Goal: Task Accomplishment & Management: Complete application form

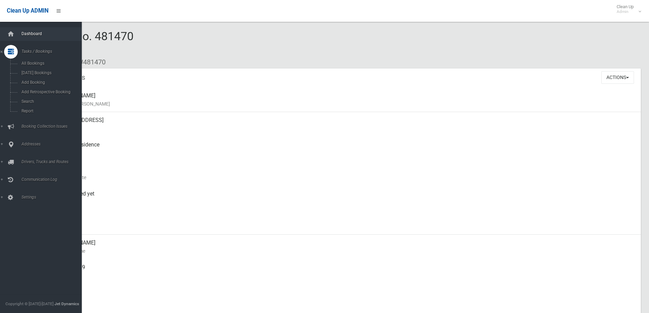
click at [23, 34] on span "Dashboard" at bounding box center [52, 33] width 67 height 5
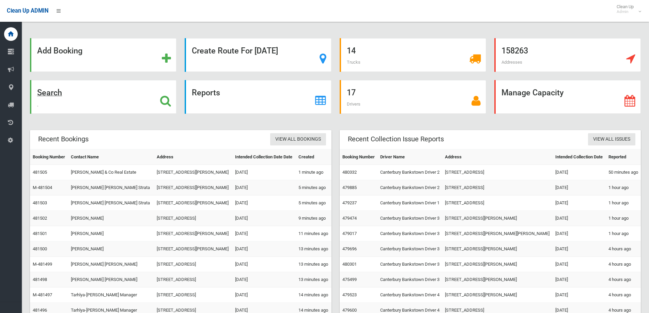
click at [53, 90] on strong "Search" at bounding box center [49, 93] width 25 height 10
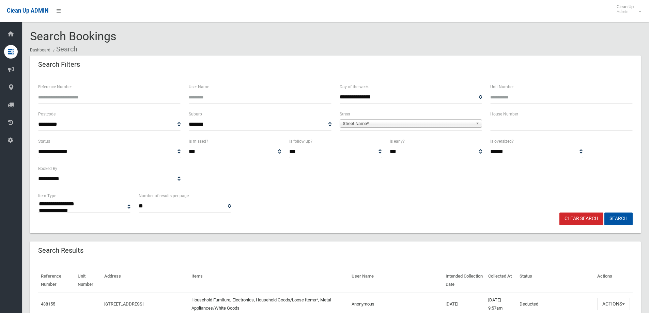
select select
type input "***"
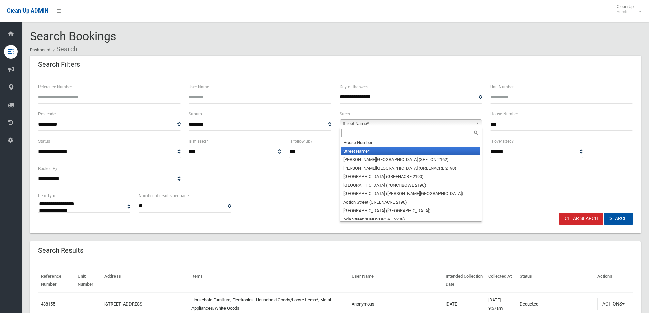
click at [419, 124] on span "Street Name*" at bounding box center [408, 124] width 130 height 8
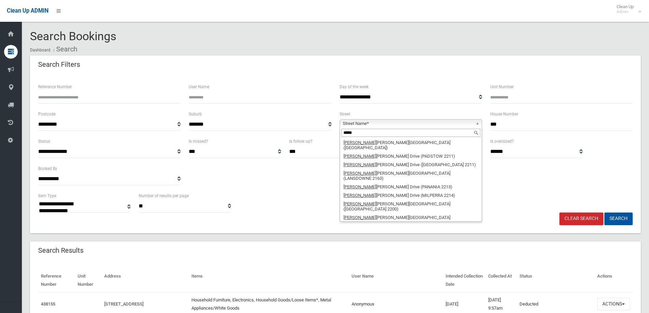
scroll to position [3, 0]
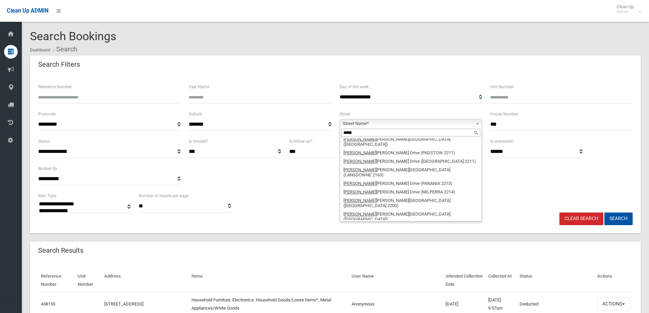
type input "*****"
click at [416, 237] on li "Henry Lawson Drive (PICNIC POINT 2213)" at bounding box center [410, 244] width 139 height 14
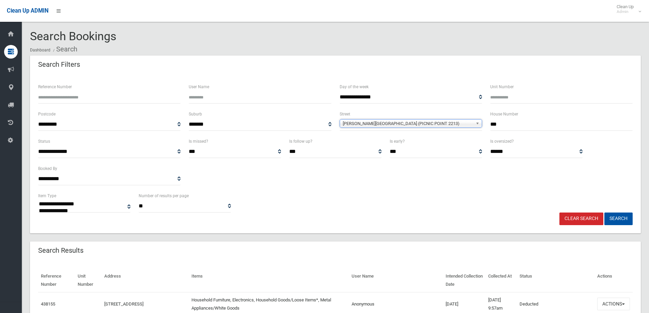
click at [465, 190] on div "**********" at bounding box center [335, 164] width 603 height 55
click at [618, 221] on button "Search" at bounding box center [619, 219] width 28 height 13
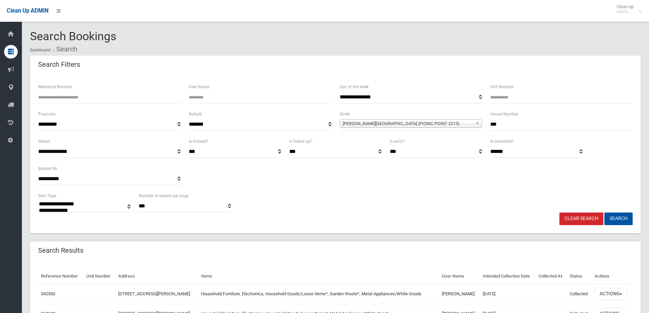
select select
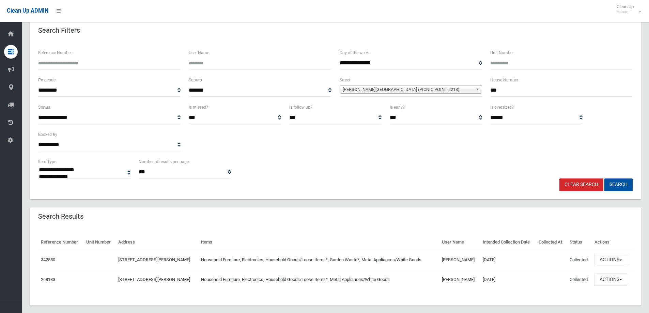
scroll to position [43, 0]
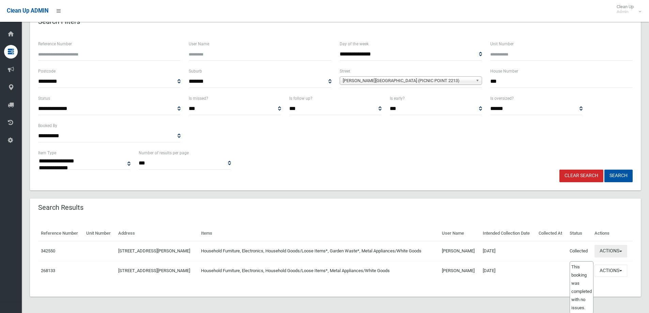
click at [608, 251] on button "Actions" at bounding box center [611, 251] width 33 height 13
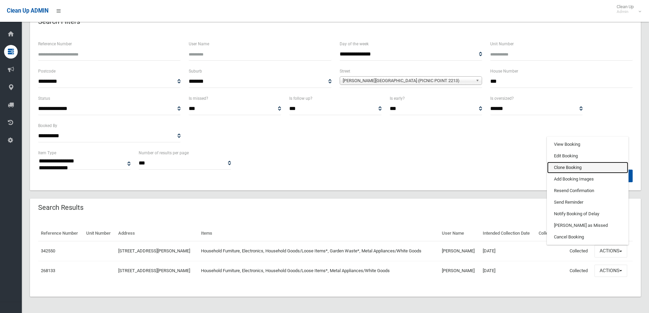
click at [588, 167] on link "Clone Booking" at bounding box center [587, 168] width 81 height 12
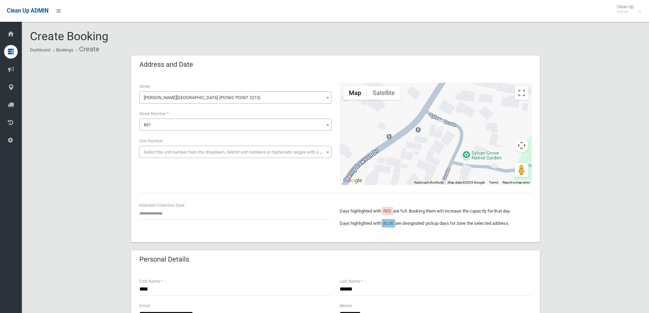
click at [577, 54] on ol "Dashboard Bookings Create" at bounding box center [335, 49] width 611 height 13
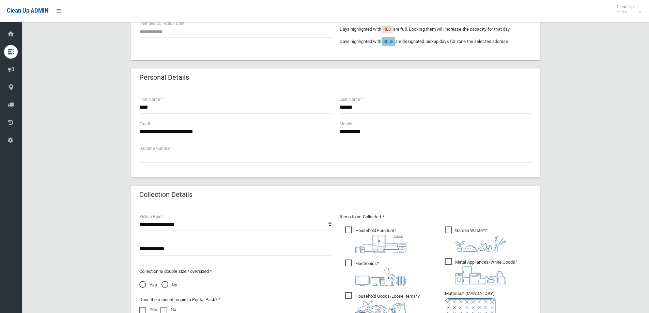
scroll to position [239, 0]
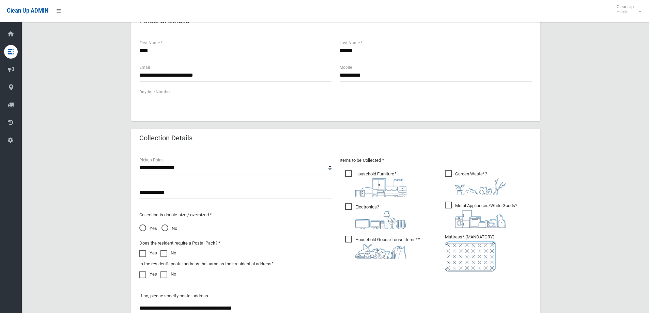
click at [150, 231] on span "Yes" at bounding box center [148, 229] width 18 height 8
click at [584, 228] on div "**********" at bounding box center [335, 126] width 611 height 619
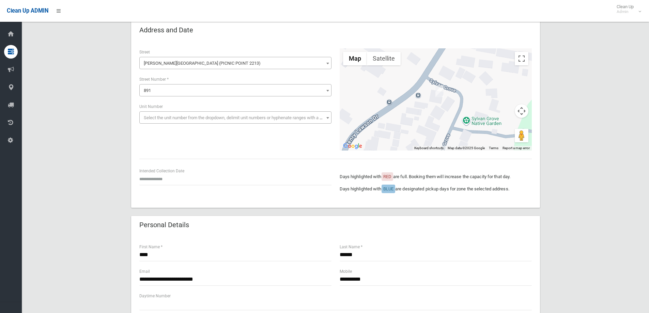
scroll to position [34, 0]
click at [191, 180] on input "text" at bounding box center [235, 179] width 192 height 13
click at [182, 164] on td "4" at bounding box center [180, 164] width 9 height 12
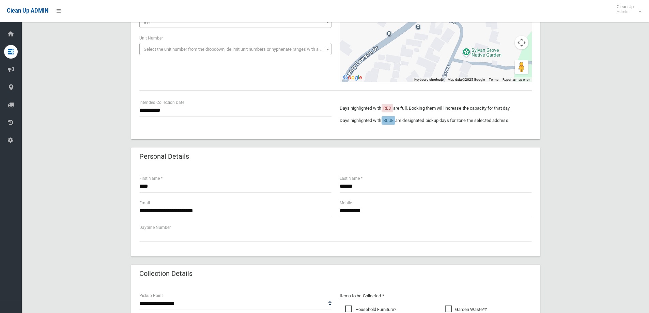
scroll to position [170, 0]
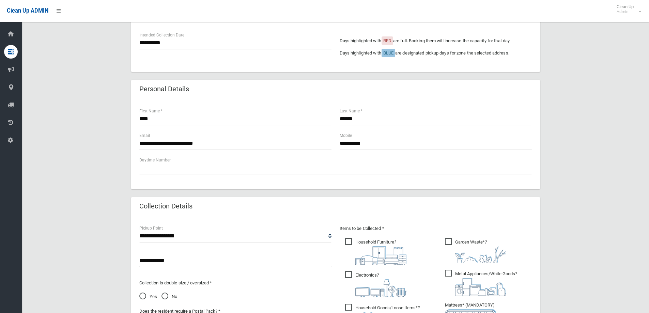
click at [583, 196] on div "**********" at bounding box center [335, 194] width 611 height 619
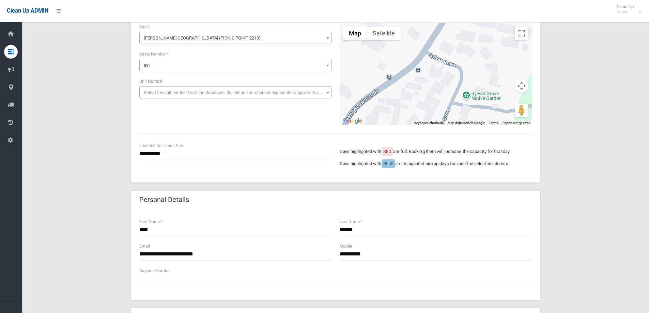
scroll to position [0, 0]
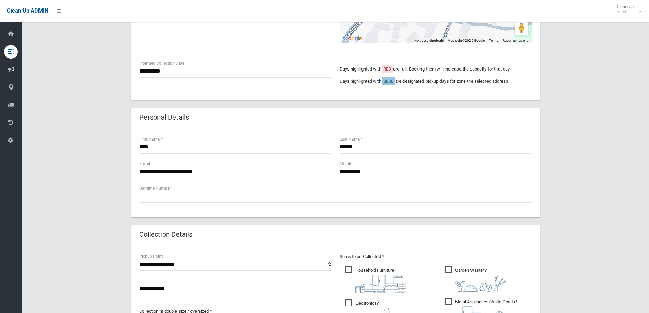
scroll to position [204, 0]
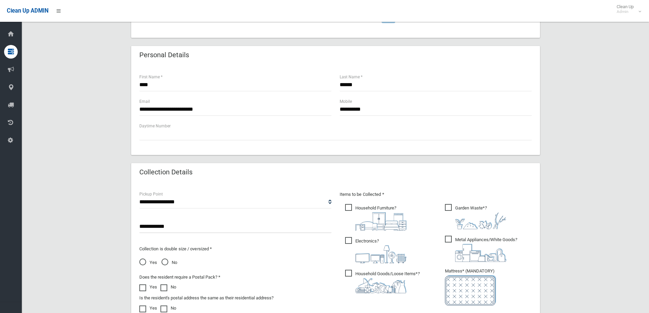
click at [574, 188] on div "**********" at bounding box center [335, 160] width 611 height 619
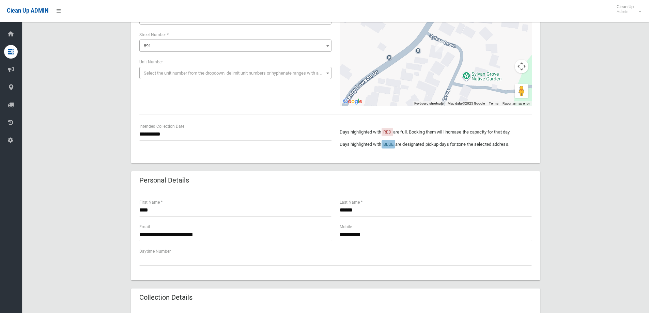
scroll to position [34, 0]
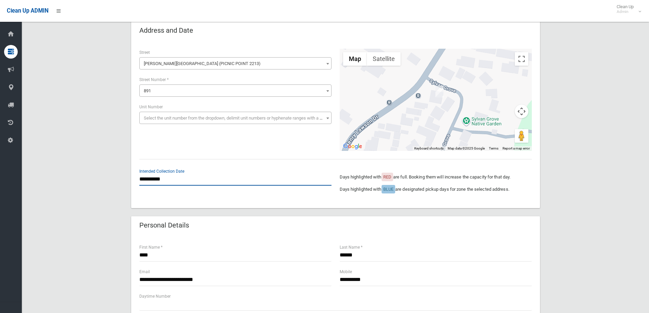
click at [162, 179] on input "**********" at bounding box center [235, 179] width 192 height 13
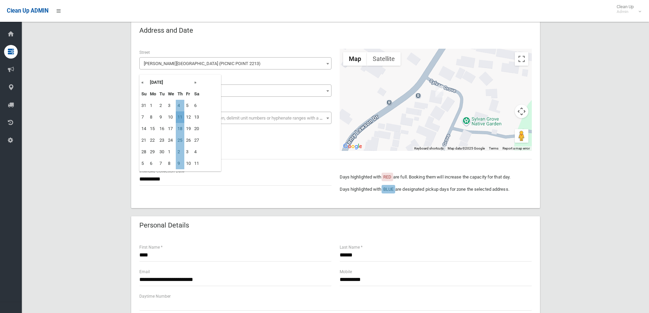
click at [179, 118] on td "11" at bounding box center [180, 117] width 9 height 12
type input "**********"
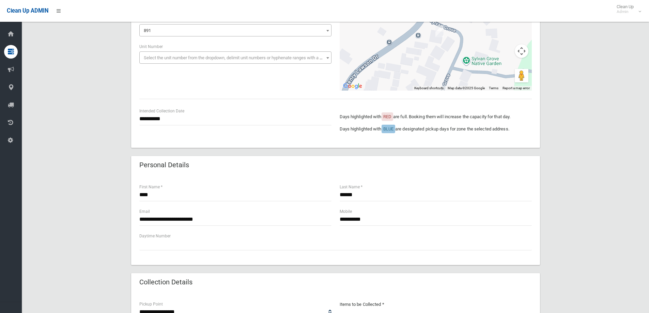
scroll to position [170, 0]
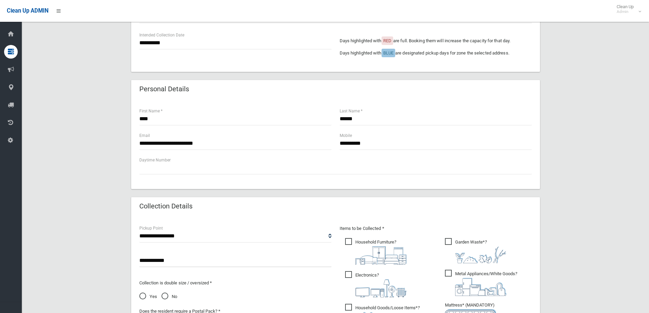
click at [373, 152] on div "**********" at bounding box center [436, 144] width 200 height 25
click at [375, 148] on input "**********" at bounding box center [436, 143] width 192 height 13
click at [566, 163] on div "**********" at bounding box center [335, 194] width 611 height 619
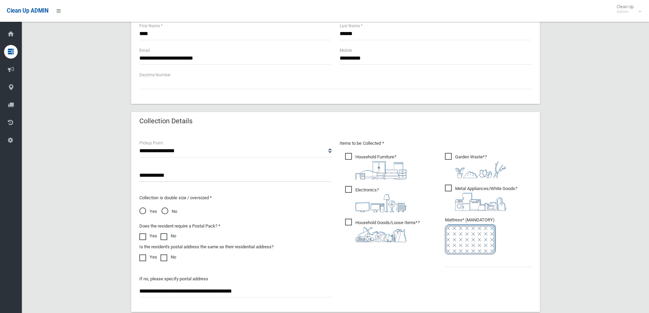
scroll to position [273, 0]
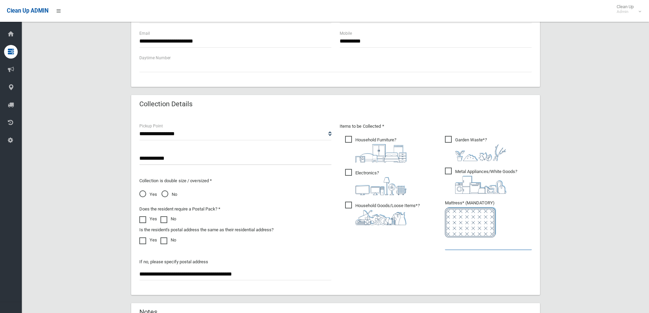
click at [482, 246] on input "text" at bounding box center [488, 244] width 87 height 13
click at [453, 249] on input "text" at bounding box center [488, 244] width 87 height 13
type input "*"
click at [605, 179] on div "**********" at bounding box center [335, 92] width 611 height 619
click at [581, 154] on div "**********" at bounding box center [335, 92] width 611 height 619
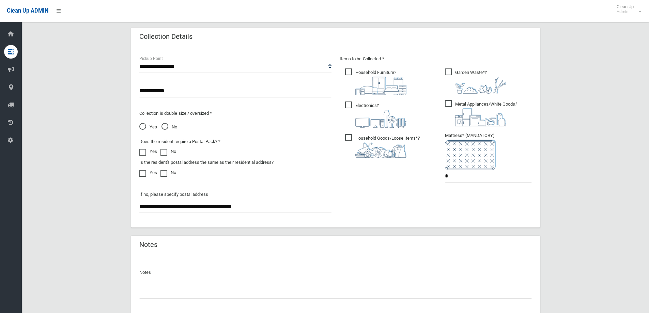
scroll to position [375, 0]
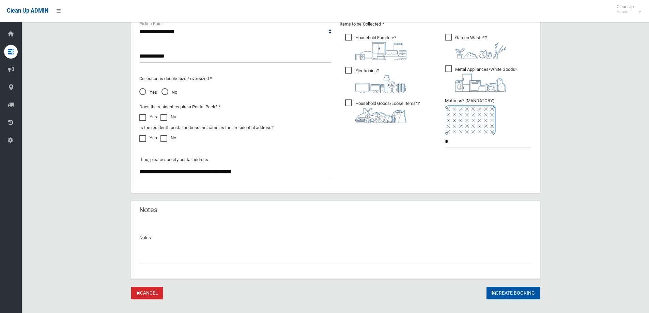
drag, startPoint x: 493, startPoint y: 293, endPoint x: 510, endPoint y: 294, distance: 16.7
click at [510, 294] on button "Create Booking" at bounding box center [514, 293] width 54 height 13
click at [510, 294] on div "Create Booking" at bounding box center [514, 293] width 54 height 13
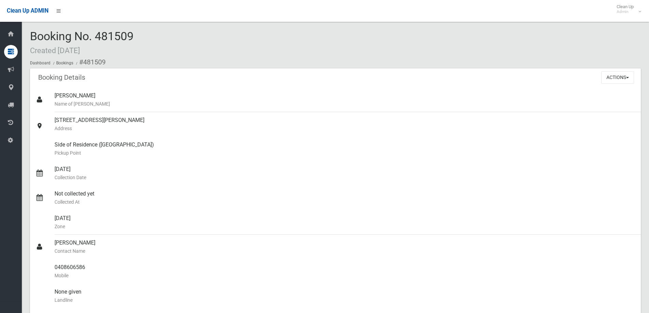
drag, startPoint x: 147, startPoint y: 46, endPoint x: 43, endPoint y: 35, distance: 104.2
click at [43, 35] on div "Booking No. 481509 Created [DATE] Dashboard Bookings #481509" at bounding box center [335, 49] width 611 height 39
click at [227, 39] on div "Booking No. 481509 Created [DATE] Dashboard Bookings #481509" at bounding box center [335, 49] width 611 height 39
click at [156, 39] on div "Booking No. 481509 Created [DATE] Dashboard Bookings #481509" at bounding box center [335, 49] width 611 height 39
drag, startPoint x: 156, startPoint y: 39, endPoint x: 29, endPoint y: 37, distance: 127.1
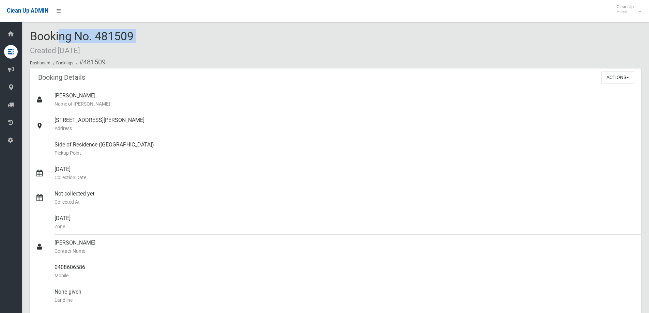
click at [29, 37] on section "Booking No. 481509 Created [DATE] Dashboard Bookings #481509 Booking Details Ac…" at bounding box center [335, 307] width 627 height 555
click at [43, 35] on span "Booking No. 481509 Created [DATE]" at bounding box center [82, 42] width 104 height 27
click at [82, 41] on span "Booking No. 481509 Created [DATE]" at bounding box center [82, 42] width 104 height 27
click at [102, 49] on div "Booking No. 481509 Created 27/08/2025 Dashboard Bookings #481509" at bounding box center [335, 49] width 611 height 39
click at [151, 45] on div "Booking No. 481509 Created 27/08/2025 Dashboard Bookings #481509" at bounding box center [335, 49] width 611 height 39
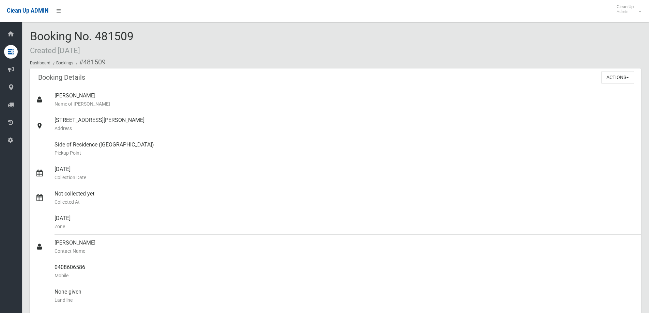
click at [148, 39] on div "Booking No. 481509 Created 27/08/2025 Dashboard Bookings #481509" at bounding box center [335, 49] width 611 height 39
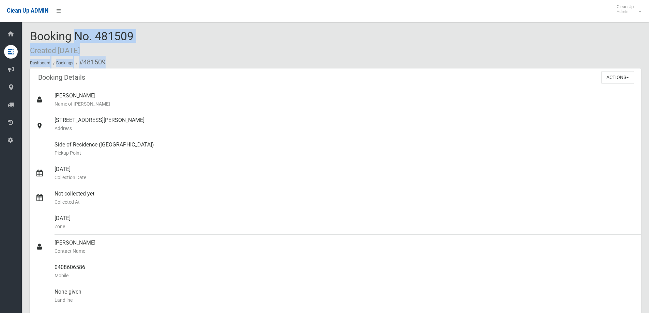
drag, startPoint x: 135, startPoint y: 59, endPoint x: 50, endPoint y: 29, distance: 90.5
click at [50, 29] on div "Booking No. 481509 Created 27/08/2025 Dashboard Bookings #481509 Booking Detail…" at bounding box center [335, 296] width 627 height 577
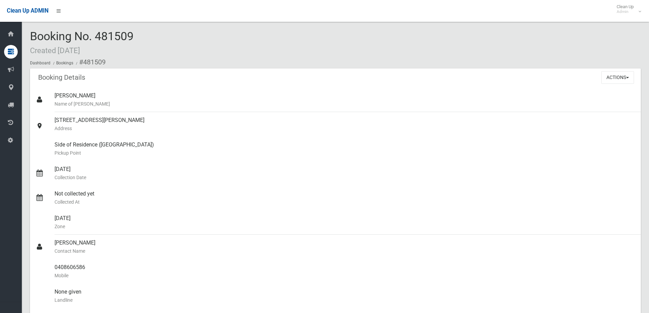
drag, startPoint x: 27, startPoint y: 29, endPoint x: 24, endPoint y: 31, distance: 3.7
click at [24, 31] on div "Booking No. 481509 Created 27/08/2025 Dashboard Bookings #481509 Booking Detail…" at bounding box center [335, 296] width 627 height 577
drag, startPoint x: 32, startPoint y: 29, endPoint x: 128, endPoint y: 58, distance: 99.6
click at [100, 55] on div "Booking No. 481509 Created 27/08/2025 Dashboard Bookings #481509 Booking Detail…" at bounding box center [335, 296] width 627 height 577
click at [138, 62] on ol "Dashboard Bookings #481509" at bounding box center [335, 62] width 611 height 13
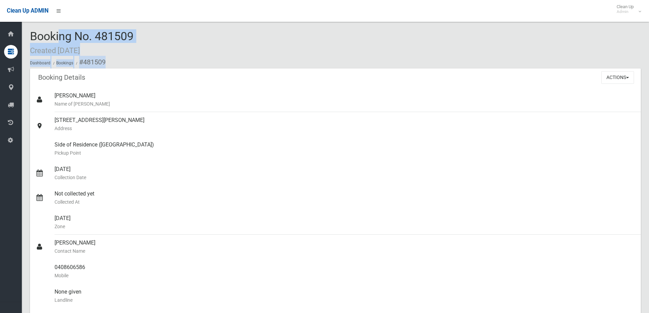
drag, startPoint x: 124, startPoint y: 67, endPoint x: 31, endPoint y: 29, distance: 100.4
click at [31, 30] on div "Booking No. 481509 Created 27/08/2025 Dashboard Bookings #481509" at bounding box center [335, 49] width 611 height 39
click at [31, 29] on span "Booking No. 481509 Created 27/08/2025" at bounding box center [82, 42] width 104 height 27
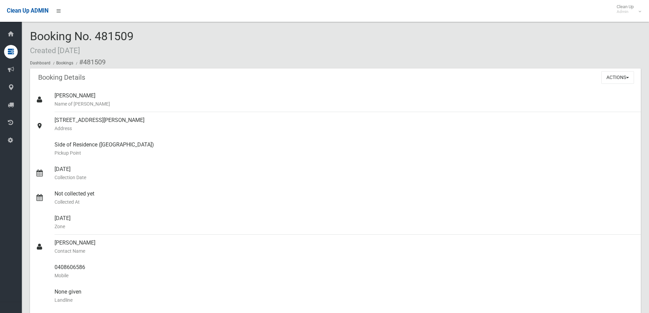
drag, startPoint x: 31, startPoint y: 29, endPoint x: 97, endPoint y: 71, distance: 77.9
click at [97, 71] on section "Booking No. 481509 Created 27/08/2025 Dashboard Bookings #481509 Booking Detail…" at bounding box center [335, 307] width 627 height 555
click at [107, 63] on ol "Dashboard Bookings #481509" at bounding box center [335, 62] width 611 height 13
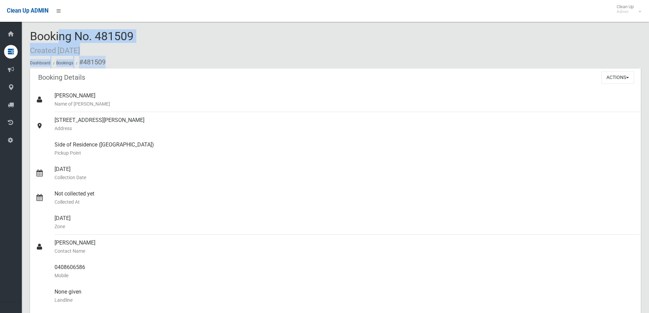
drag, startPoint x: 107, startPoint y: 63, endPoint x: 34, endPoint y: 26, distance: 82.2
click at [34, 26] on div "Booking No. 481509 Created 27/08/2025 Dashboard Bookings #481509 Booking Detail…" at bounding box center [335, 296] width 627 height 577
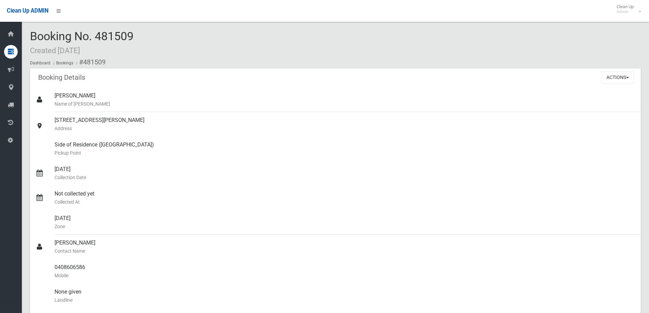
drag, startPoint x: 137, startPoint y: 36, endPoint x: 25, endPoint y: 29, distance: 112.7
click at [25, 29] on div "Booking No. 481509 Created 27/08/2025 Dashboard Bookings #481509 Booking Detail…" at bounding box center [335, 296] width 627 height 577
click at [176, 44] on div "Booking No. 481509 Created 27/08/2025 Dashboard Bookings #481509" at bounding box center [335, 49] width 611 height 39
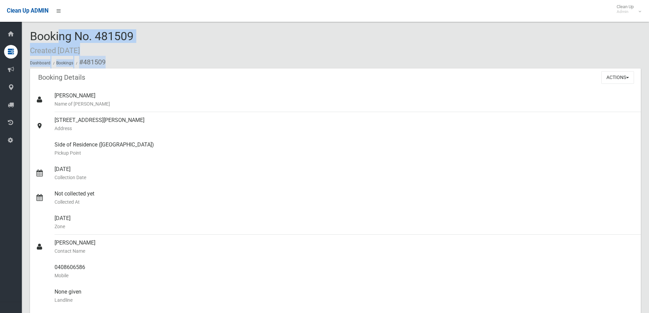
drag, startPoint x: 133, startPoint y: 65, endPoint x: 33, endPoint y: 27, distance: 106.1
click at [33, 27] on div "Booking No. 481509 Created 27/08/2025 Dashboard Bookings #481509 Booking Detail…" at bounding box center [335, 296] width 627 height 577
click at [47, 36] on span "Booking No. 481509 Created 27/08/2025" at bounding box center [82, 42] width 104 height 27
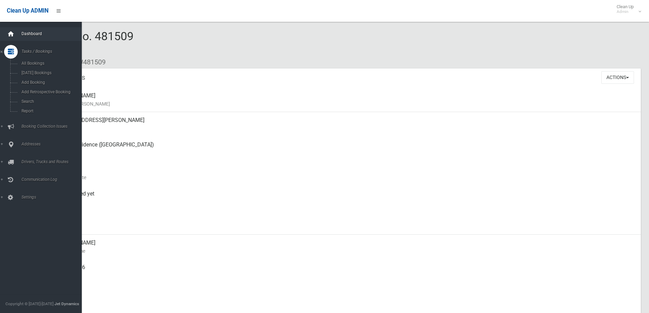
click at [16, 37] on div at bounding box center [11, 34] width 14 height 14
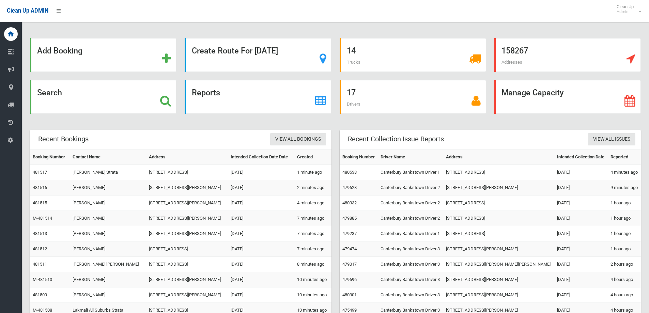
click at [61, 102] on div "Search" at bounding box center [103, 97] width 147 height 34
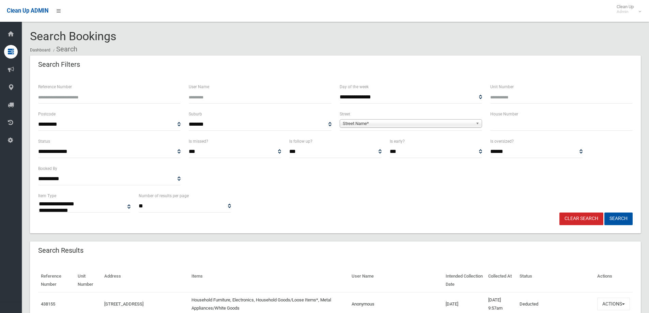
select select
type input "******"
click at [605, 213] on button "Search" at bounding box center [619, 219] width 28 height 13
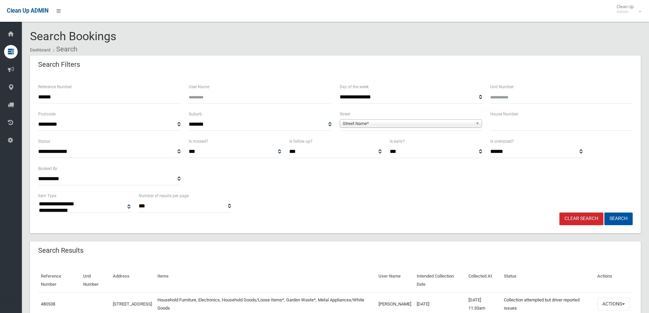
select select
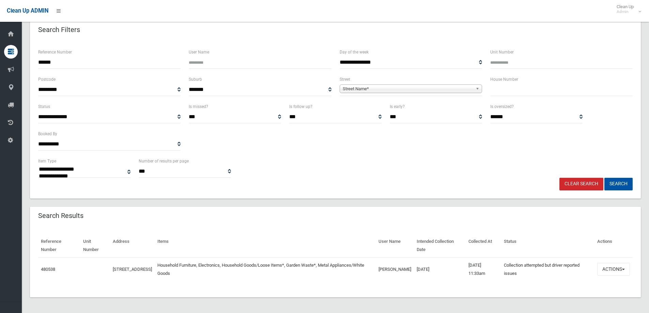
scroll to position [35, 0]
click at [51, 270] on link "480538" at bounding box center [48, 268] width 14 height 5
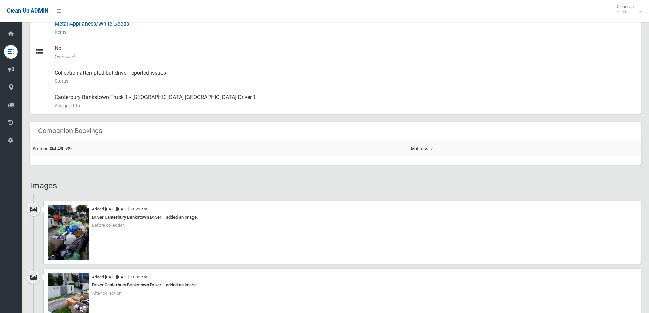
scroll to position [443, 0]
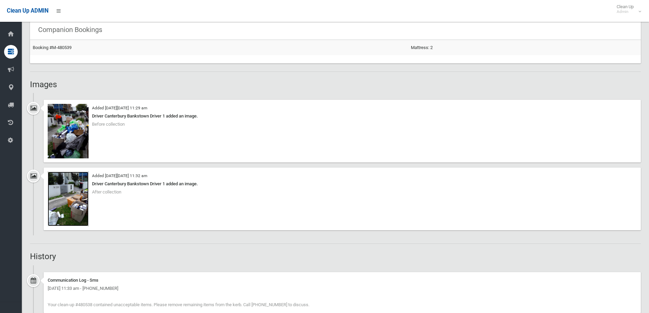
click at [73, 195] on img at bounding box center [68, 199] width 41 height 55
click at [66, 143] on img at bounding box center [68, 131] width 41 height 55
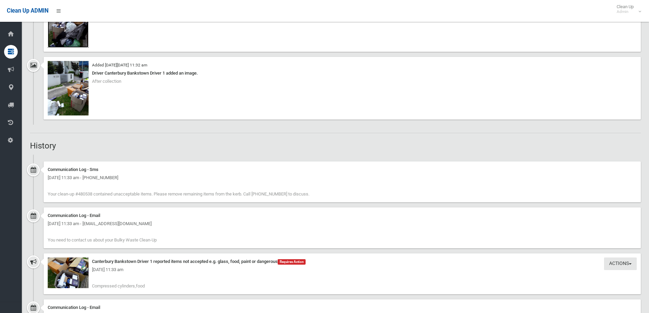
scroll to position [579, 0]
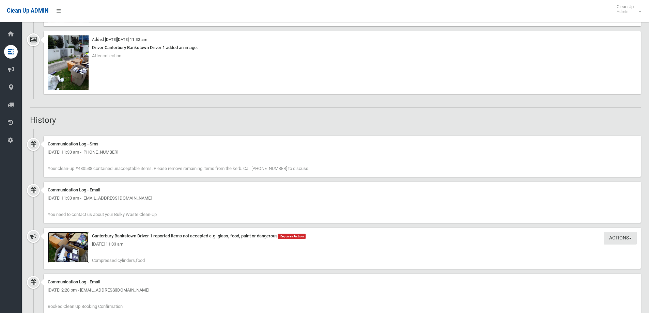
click at [77, 253] on img at bounding box center [68, 247] width 41 height 31
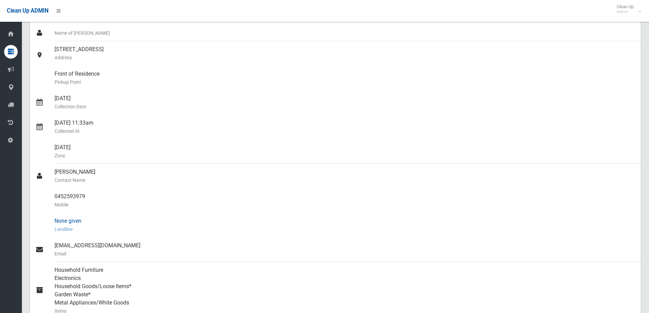
scroll to position [0, 0]
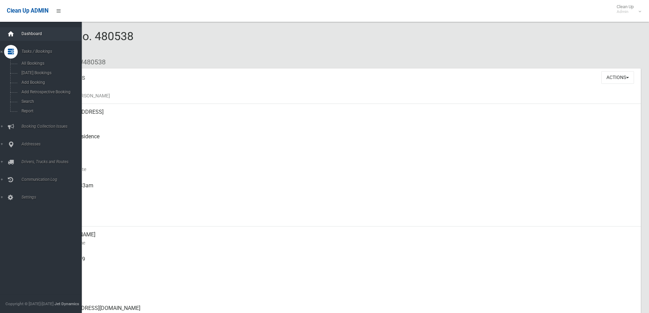
click at [11, 40] on icon at bounding box center [10, 34] width 7 height 14
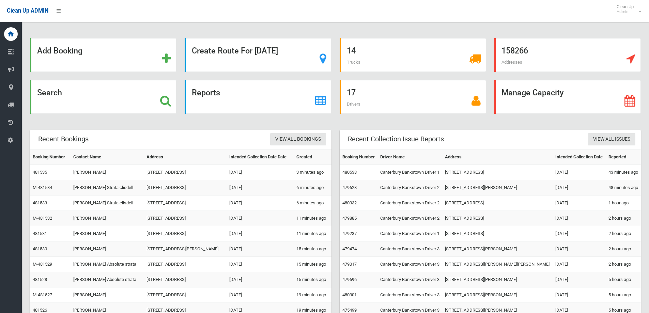
click at [67, 99] on div "Search" at bounding box center [103, 97] width 147 height 34
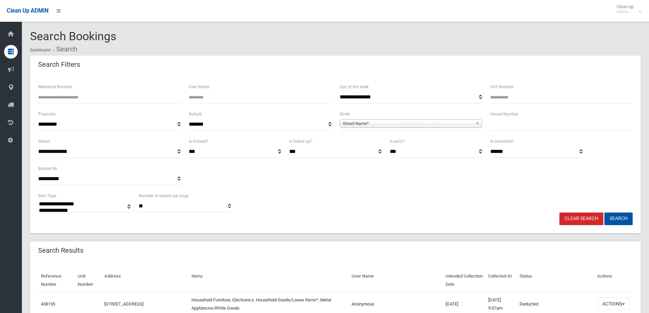
select select
type input "**"
click at [437, 121] on span "Street Name*" at bounding box center [408, 124] width 130 height 8
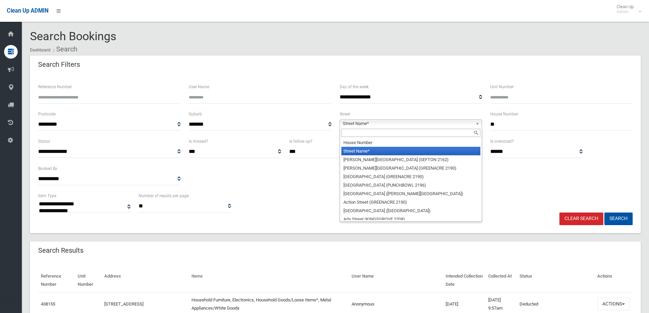
click at [431, 128] on div at bounding box center [411, 132] width 142 height 11
drag, startPoint x: 431, startPoint y: 128, endPoint x: 424, endPoint y: 135, distance: 9.9
click at [430, 128] on div at bounding box center [411, 132] width 142 height 11
click at [416, 140] on li "House Number" at bounding box center [410, 142] width 139 height 9
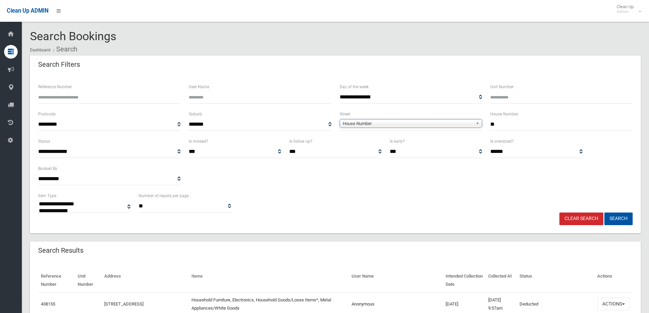
click at [412, 134] on div "**********" at bounding box center [411, 123] width 151 height 27
click at [410, 127] on span "House Number" at bounding box center [408, 124] width 130 height 8
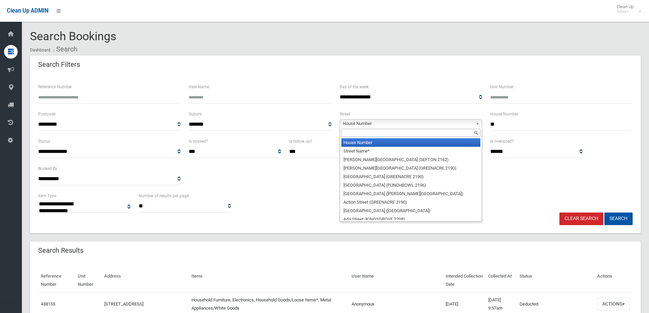
click at [368, 133] on input "text" at bounding box center [410, 133] width 139 height 8
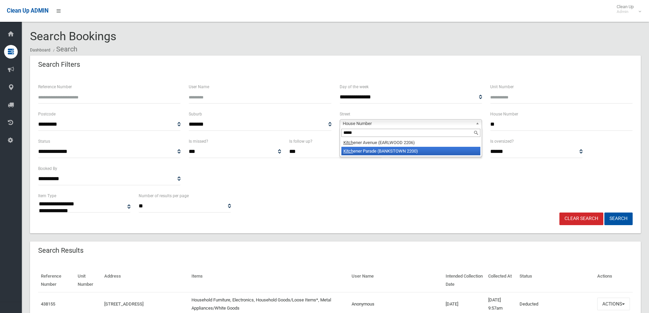
type input "*****"
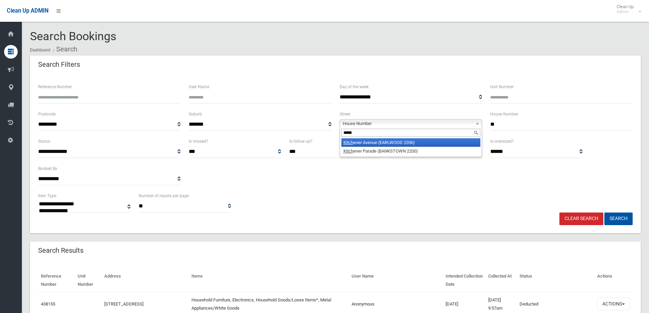
click at [393, 139] on li "Kitch ener Avenue (EARLWOOD 2206)" at bounding box center [410, 142] width 139 height 9
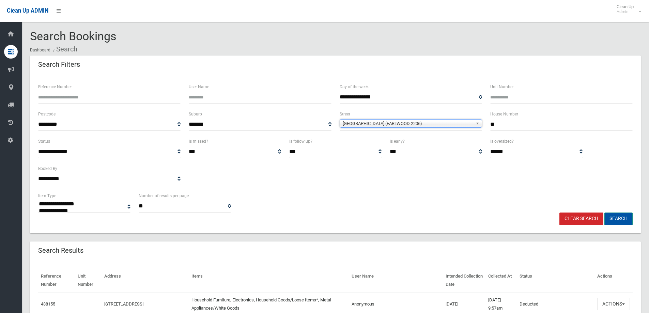
click at [622, 219] on button "Search" at bounding box center [619, 219] width 28 height 13
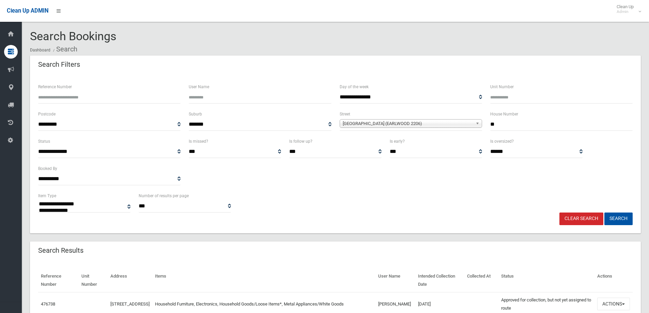
select select
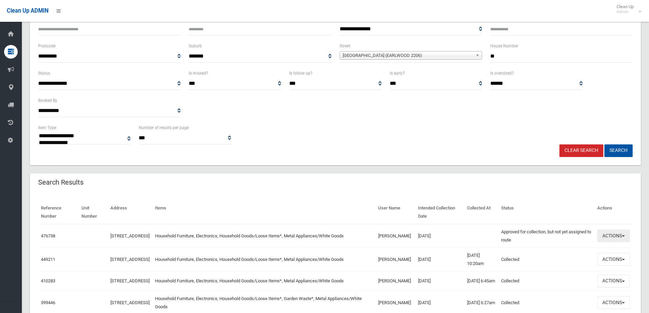
click at [612, 233] on button "Actions" at bounding box center [613, 236] width 33 height 13
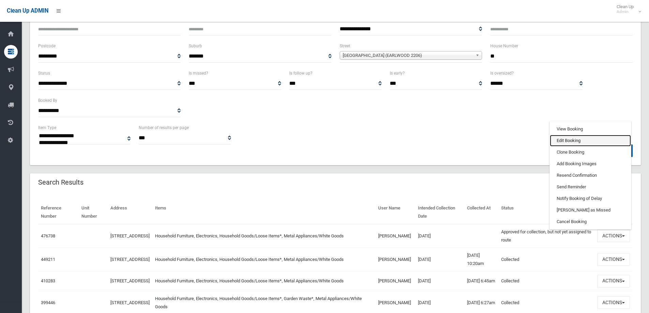
click at [571, 143] on link "Edit Booking" at bounding box center [590, 141] width 81 height 12
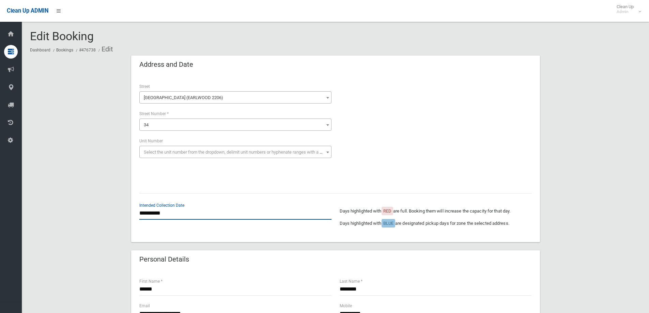
click at [162, 215] on input "**********" at bounding box center [235, 213] width 192 height 13
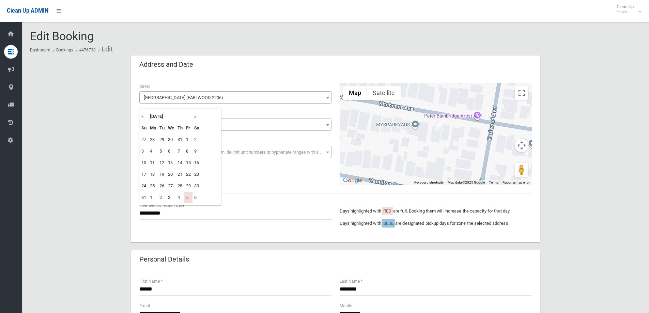
click at [196, 120] on th "»" at bounding box center [197, 117] width 9 height 12
click at [189, 163] on td "19" at bounding box center [188, 163] width 8 height 12
type input "**********"
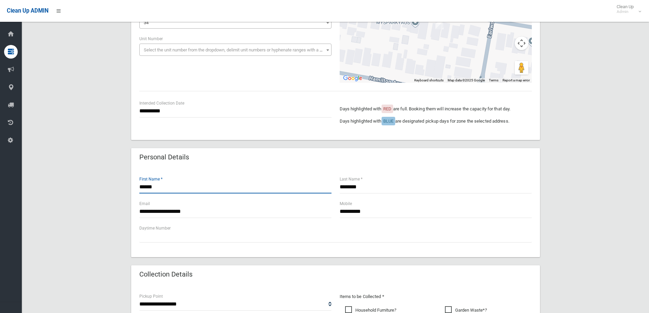
drag, startPoint x: 157, startPoint y: 188, endPoint x: 126, endPoint y: 189, distance: 30.7
click at [126, 189] on div "**********" at bounding box center [335, 250] width 611 height 594
click at [578, 170] on div "**********" at bounding box center [335, 250] width 611 height 594
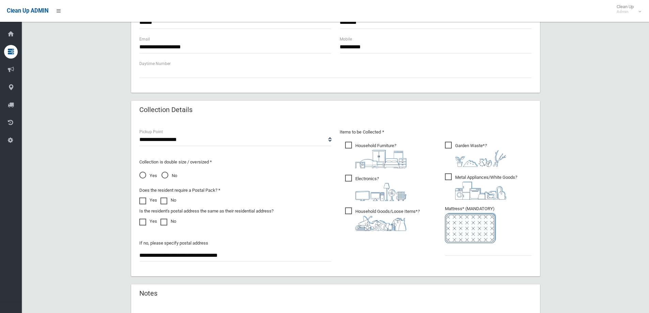
scroll to position [273, 0]
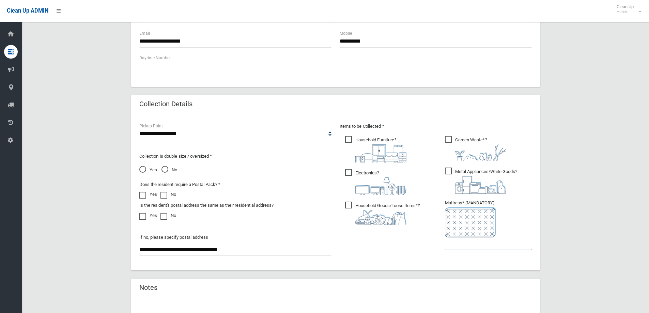
click at [463, 243] on input "text" at bounding box center [488, 244] width 87 height 13
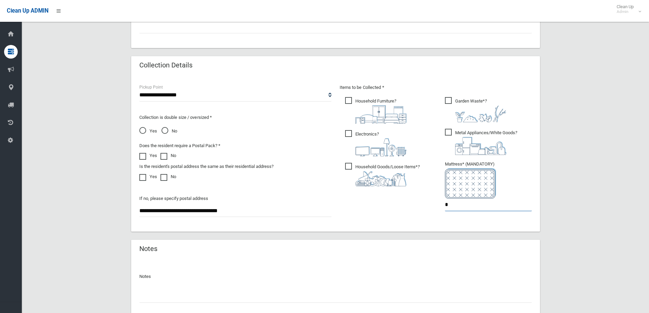
scroll to position [361, 0]
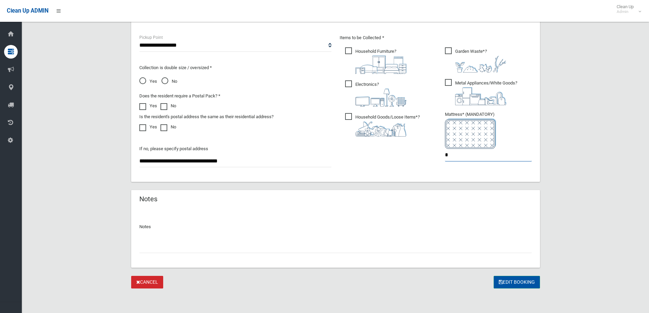
type input "*"
click at [510, 284] on button "Edit Booking" at bounding box center [517, 282] width 46 height 13
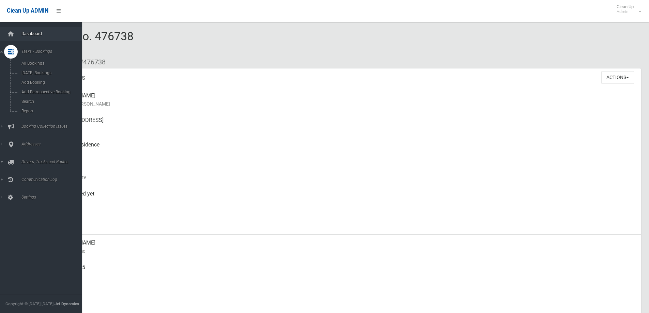
click at [29, 28] on link "Dashboard" at bounding box center [43, 34] width 87 height 14
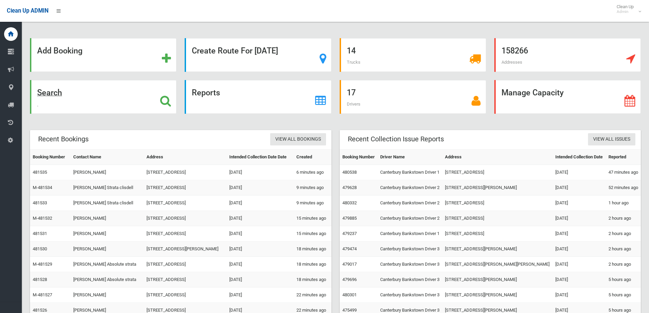
click at [103, 97] on div "Search" at bounding box center [103, 97] width 147 height 34
click at [104, 94] on div "Search" at bounding box center [103, 97] width 147 height 34
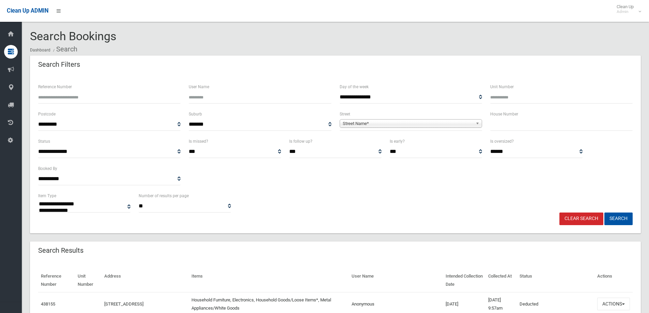
select select
type input "**"
click at [451, 128] on span "**********" at bounding box center [411, 124] width 142 height 13
click at [447, 123] on span "Street Name*" at bounding box center [408, 124] width 130 height 8
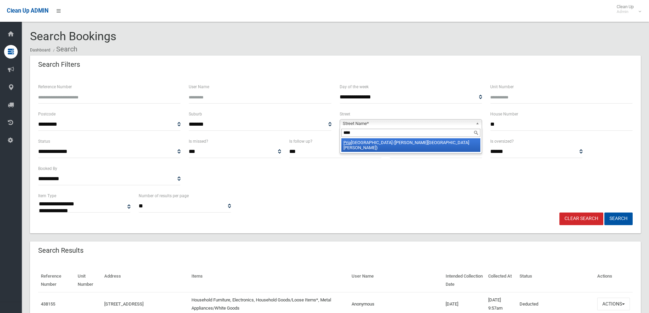
type input "****"
click at [369, 145] on li "Pria m Street (CHESTER HILL 2162)" at bounding box center [410, 145] width 139 height 14
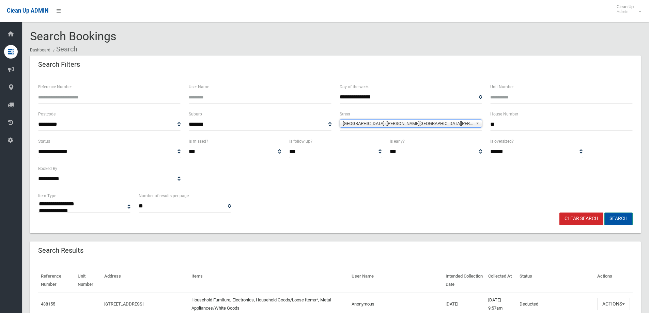
click at [617, 217] on button "Search" at bounding box center [619, 219] width 28 height 13
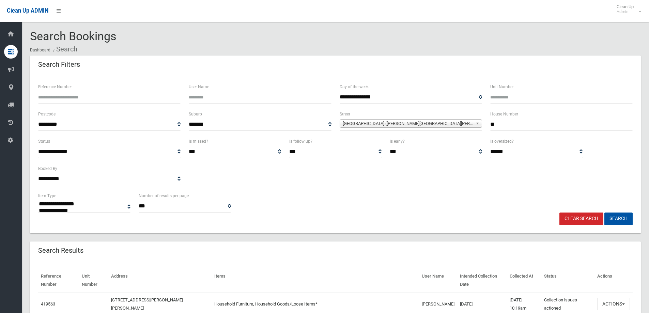
select select
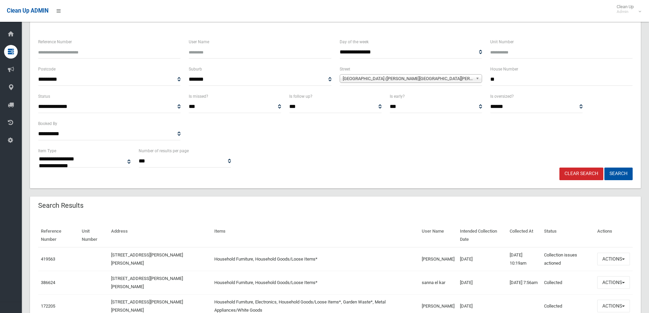
scroll to position [14, 0]
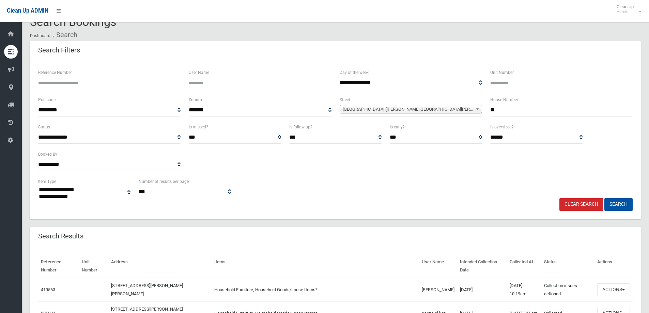
click at [336, 193] on div "**********" at bounding box center [335, 188] width 603 height 21
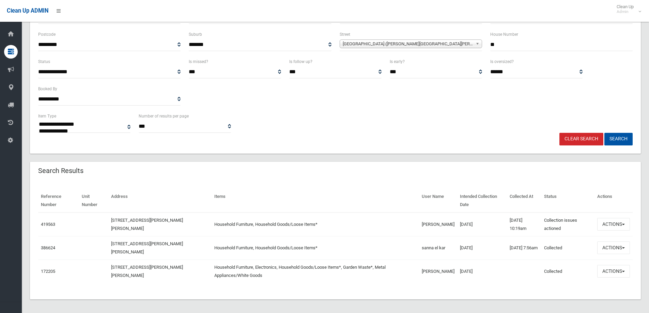
scroll to position [82, 0]
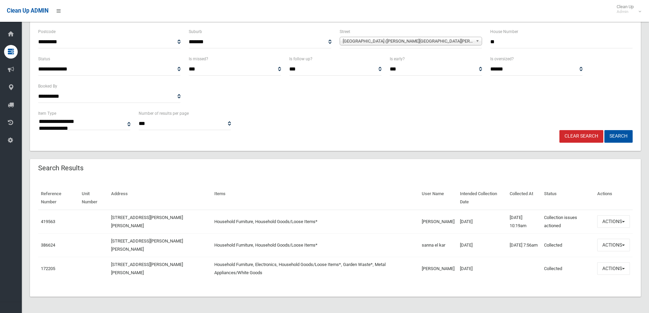
drag, startPoint x: 429, startPoint y: 244, endPoint x: 395, endPoint y: 249, distance: 34.8
click at [395, 249] on tr "386624 [STREET_ADDRESS][PERSON_NAME][PERSON_NAME] Household Furniture, Househol…" at bounding box center [335, 245] width 595 height 24
drag, startPoint x: 481, startPoint y: 245, endPoint x: 438, endPoint y: 245, distance: 43.6
click at [438, 245] on tr "386624 75 Priam Street, CHESTER HILL NSW 2162 Household Furniture, Household Go…" at bounding box center [335, 245] width 595 height 24
click at [614, 250] on button "Actions" at bounding box center [613, 245] width 33 height 13
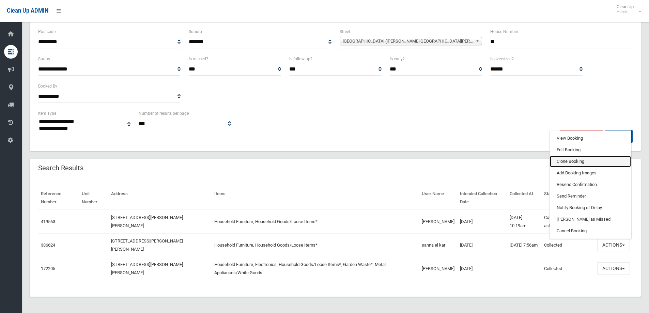
click at [587, 165] on link "Clone Booking" at bounding box center [590, 162] width 81 height 12
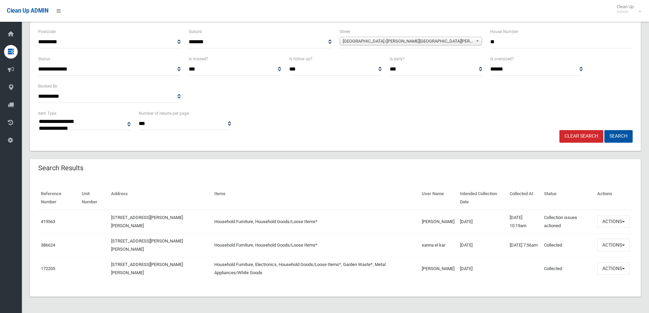
click at [557, 40] on input "**" at bounding box center [561, 42] width 142 height 13
type input "***"
click at [605, 130] on button "Search" at bounding box center [619, 136] width 28 height 13
click at [624, 135] on button "Search" at bounding box center [619, 136] width 28 height 13
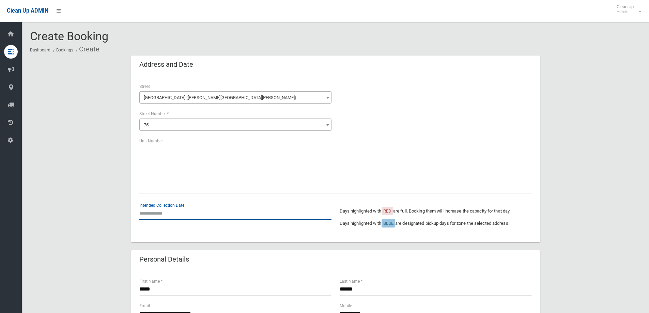
click at [159, 210] on input "text" at bounding box center [235, 213] width 192 height 13
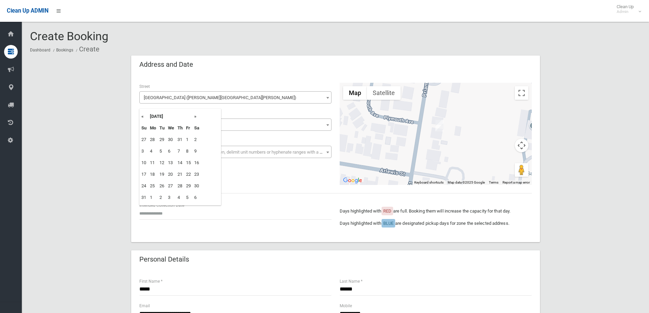
click at [196, 115] on th "»" at bounding box center [197, 117] width 9 height 12
click at [162, 150] on td "9" at bounding box center [162, 152] width 9 height 12
type input "**********"
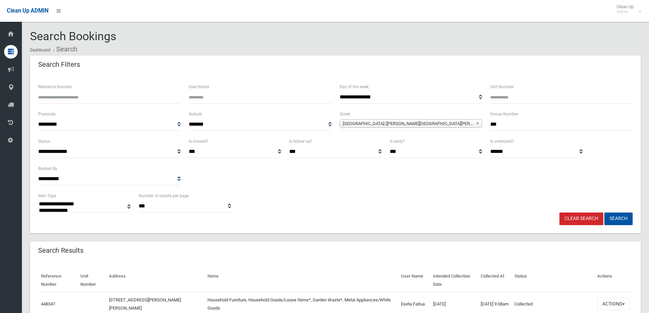
select select
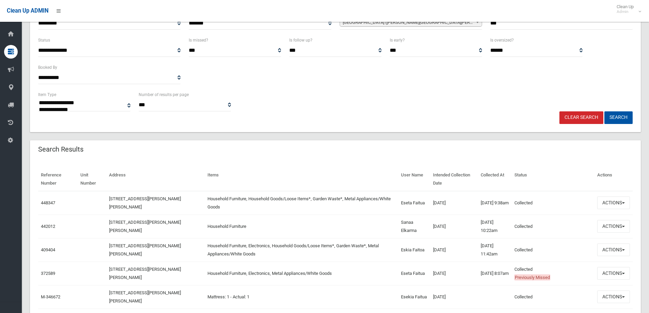
scroll to position [102, 0]
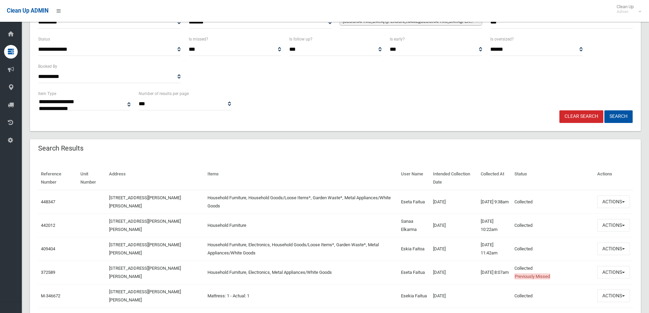
click at [38, 226] on td "442012" at bounding box center [58, 226] width 40 height 24
click at [41, 225] on td "442012" at bounding box center [58, 226] width 40 height 24
click at [49, 227] on link "442012" at bounding box center [48, 225] width 14 height 5
drag, startPoint x: 530, startPoint y: 41, endPoint x: 524, endPoint y: 49, distance: 10.2
click at [529, 44] on div "**********" at bounding box center [536, 45] width 92 height 21
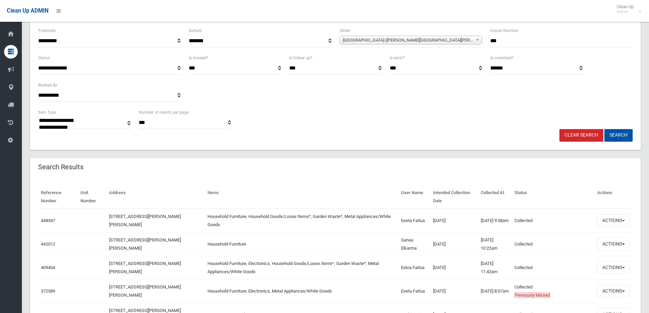
scroll to position [68, 0]
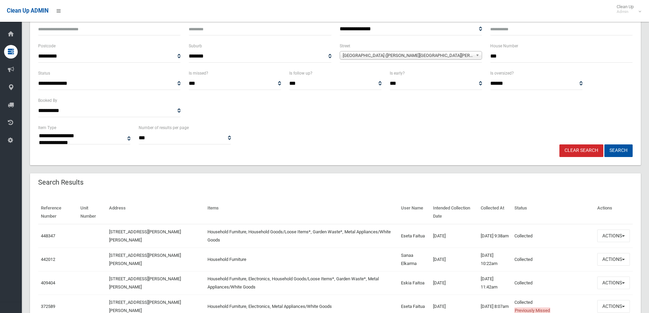
click at [510, 58] on input "***" at bounding box center [561, 56] width 142 height 13
drag, startPoint x: 502, startPoint y: 57, endPoint x: 498, endPoint y: 58, distance: 4.6
click at [498, 58] on input "***" at bounding box center [561, 56] width 142 height 13
type input "**"
click at [605, 145] on button "Search" at bounding box center [619, 151] width 28 height 13
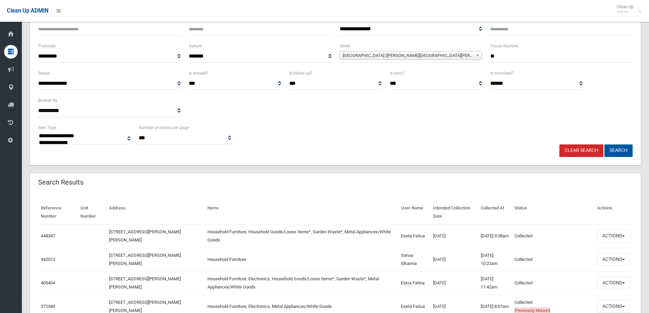
click at [614, 153] on button "Search" at bounding box center [619, 151] width 28 height 13
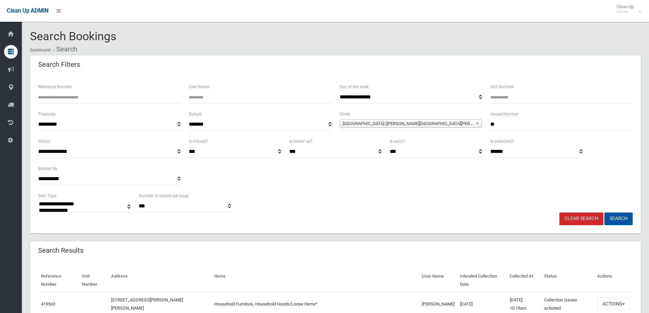
select select
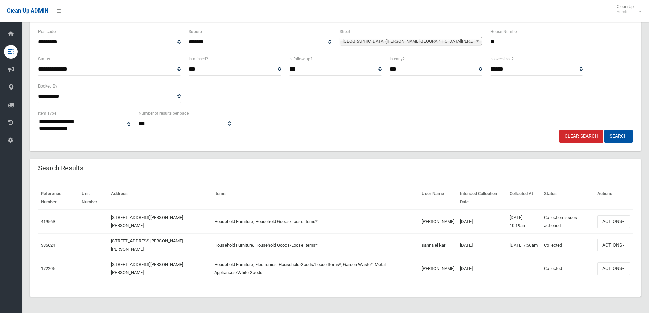
scroll to position [82, 0]
click at [619, 246] on button "Actions" at bounding box center [613, 245] width 33 height 13
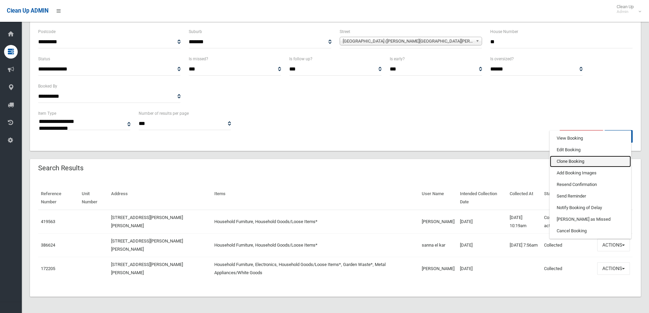
click at [568, 161] on link "Clone Booking" at bounding box center [590, 162] width 81 height 12
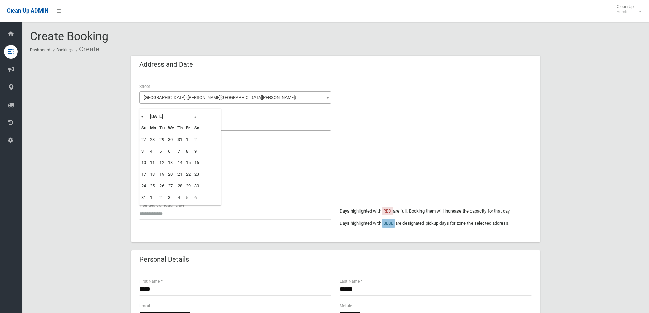
click at [167, 215] on input "text" at bounding box center [235, 213] width 192 height 13
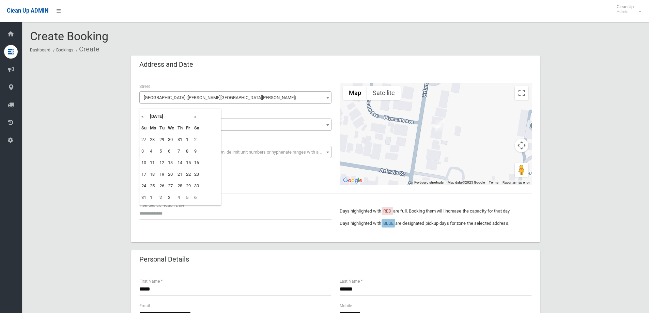
click at [196, 120] on th "»" at bounding box center [197, 117] width 9 height 12
click at [164, 150] on td "9" at bounding box center [162, 152] width 9 height 12
type input "**********"
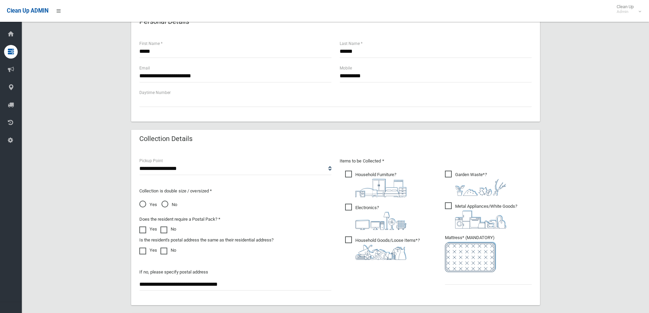
scroll to position [170, 0]
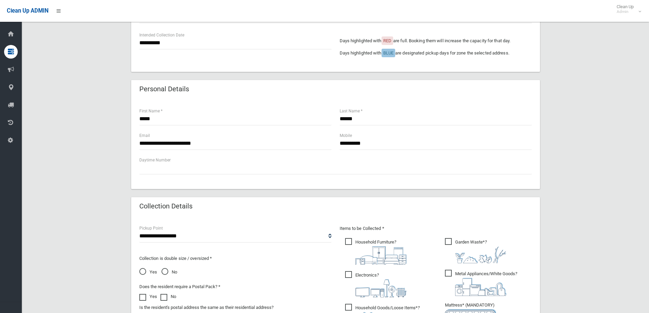
click at [567, 148] on div "**********" at bounding box center [335, 182] width 611 height 594
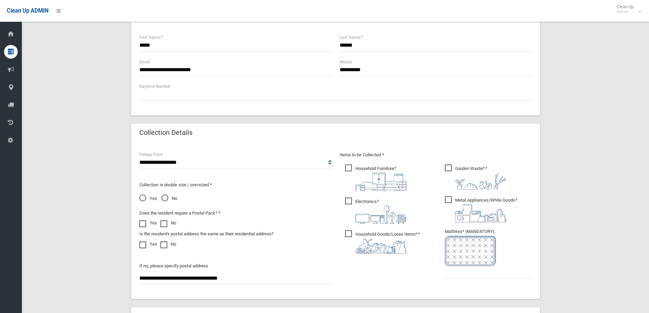
scroll to position [341, 0]
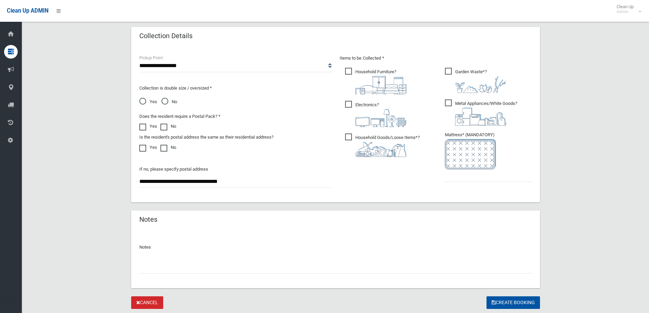
click at [449, 73] on span "Garden Waste* ?" at bounding box center [475, 80] width 61 height 25
click at [443, 101] on ul "Garden Waste* ?" at bounding box center [486, 126] width 92 height 121
click at [456, 104] on span "Metal Appliances/White Goods ?" at bounding box center [481, 113] width 72 height 26
click at [364, 110] on img at bounding box center [380, 118] width 51 height 18
drag, startPoint x: 493, startPoint y: 178, endPoint x: 489, endPoint y: 179, distance: 4.9
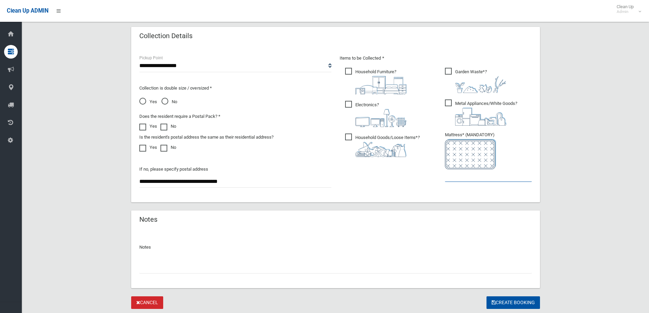
click at [492, 179] on input "text" at bounding box center [488, 175] width 87 height 13
drag, startPoint x: 478, startPoint y: 173, endPoint x: 453, endPoint y: 179, distance: 26.0
click at [463, 178] on input "*" at bounding box center [488, 175] width 87 height 13
drag, startPoint x: 449, startPoint y: 179, endPoint x: 434, endPoint y: 177, distance: 14.8
click at [445, 179] on input "*" at bounding box center [488, 175] width 87 height 13
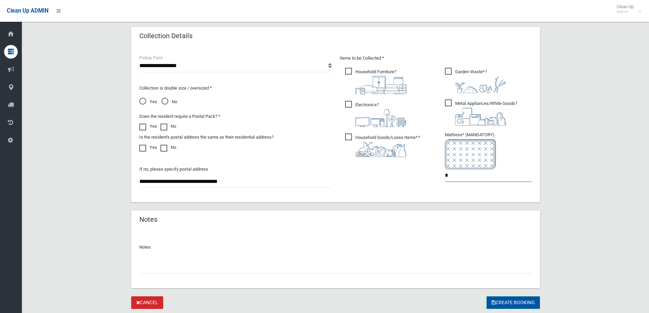
type input "*"
click at [524, 303] on button "Create Booking" at bounding box center [514, 303] width 54 height 13
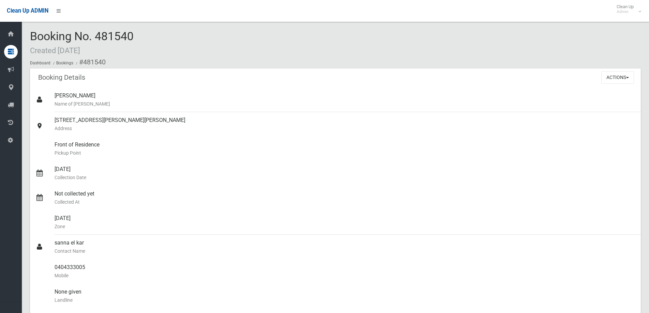
drag, startPoint x: 138, startPoint y: 40, endPoint x: 34, endPoint y: 39, distance: 104.3
click at [34, 39] on div "Booking No. 481540 Created [DATE] Dashboard Bookings #481540" at bounding box center [335, 49] width 611 height 39
click at [34, 39] on span "Booking No. 481540 Created [DATE]" at bounding box center [82, 42] width 104 height 27
click at [141, 35] on div "Booking No. 481540 Created [DATE] Dashboard Bookings #481540" at bounding box center [335, 49] width 611 height 39
drag, startPoint x: 114, startPoint y: 36, endPoint x: 47, endPoint y: 37, distance: 66.8
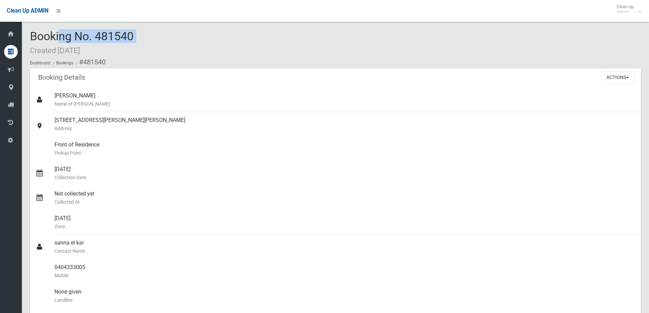
click at [47, 37] on div "Booking No. 481540 Created [DATE] Dashboard Bookings #481540" at bounding box center [335, 49] width 611 height 39
click at [162, 35] on div "Booking No. 481540 Created [DATE] Dashboard Bookings #481540" at bounding box center [335, 49] width 611 height 39
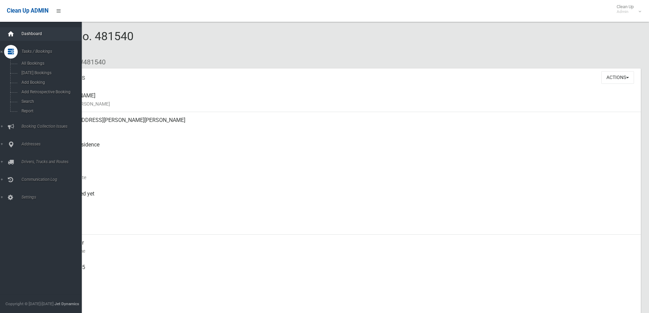
click at [15, 36] on div at bounding box center [11, 34] width 14 height 14
